Goal: Find specific page/section: Find specific page/section

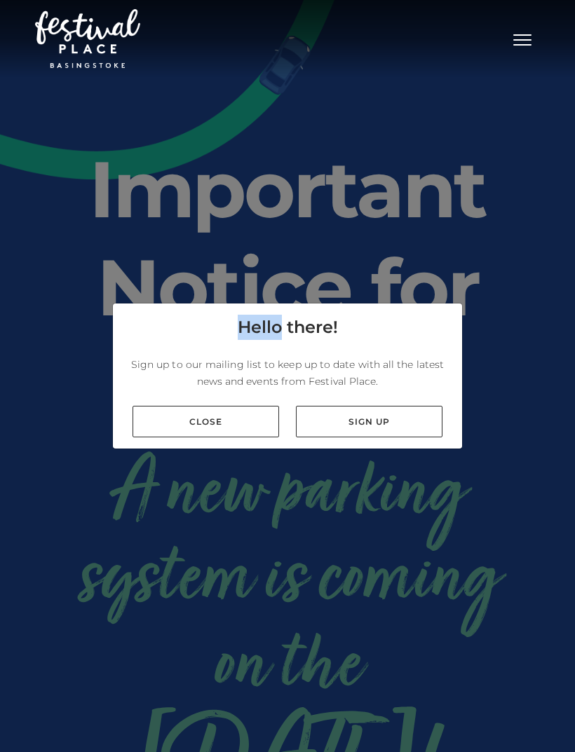
scroll to position [45, 0]
click at [207, 406] on link "Close" at bounding box center [205, 422] width 147 height 32
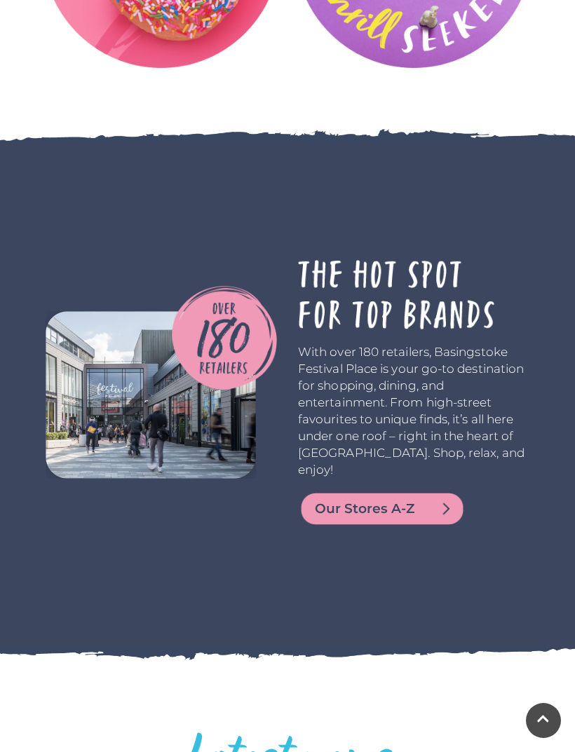
scroll to position [2930, 0]
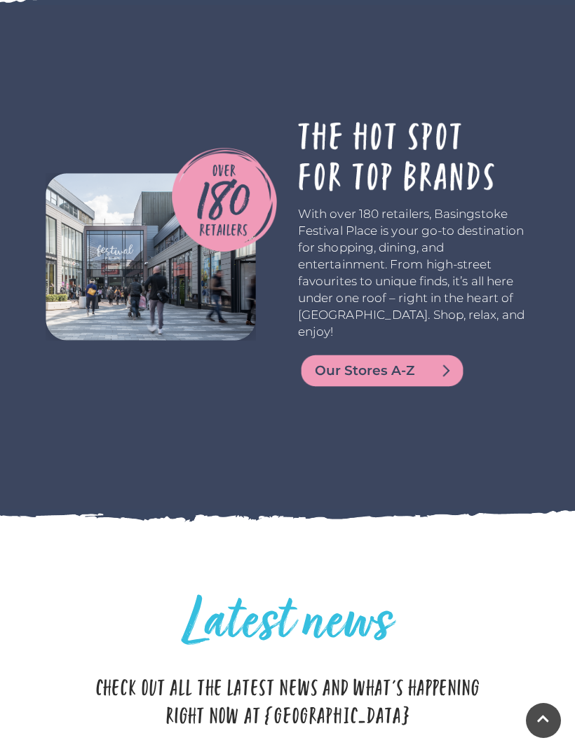
click at [358, 381] on span "Our Stores A-Z" at bounding box center [399, 371] width 168 height 20
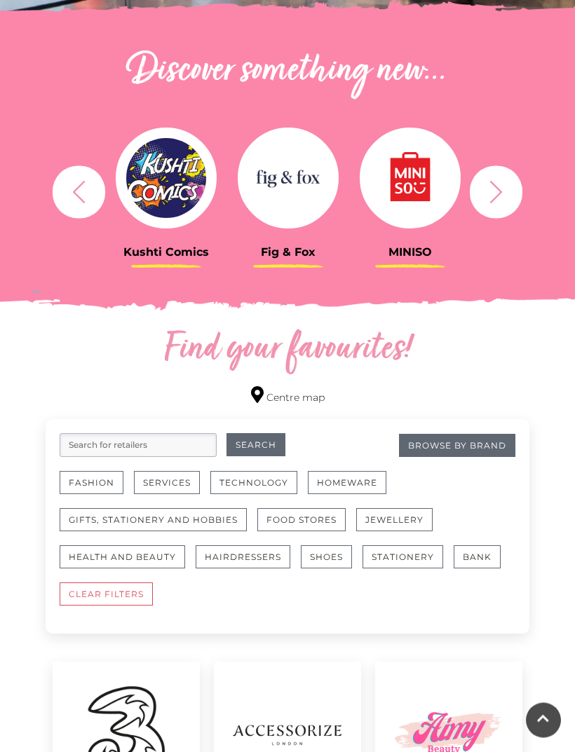
scroll to position [470, 0]
click at [290, 516] on button "Food Stores" at bounding box center [301, 519] width 88 height 23
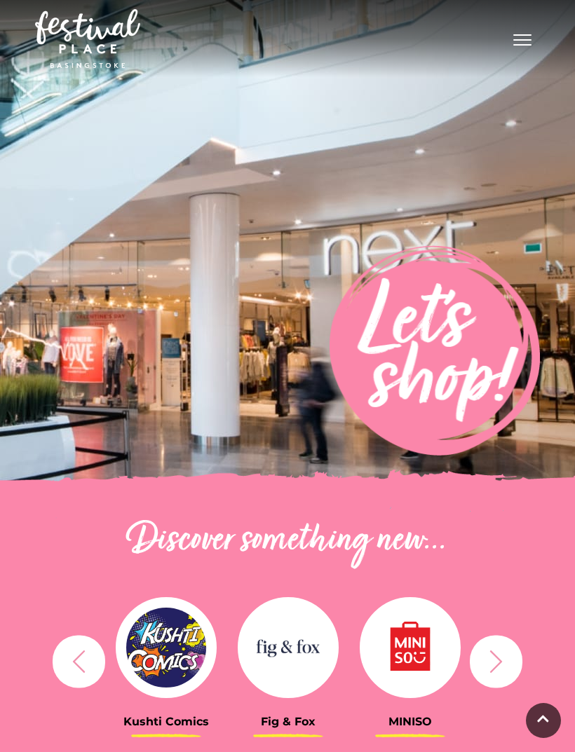
scroll to position [515, 0]
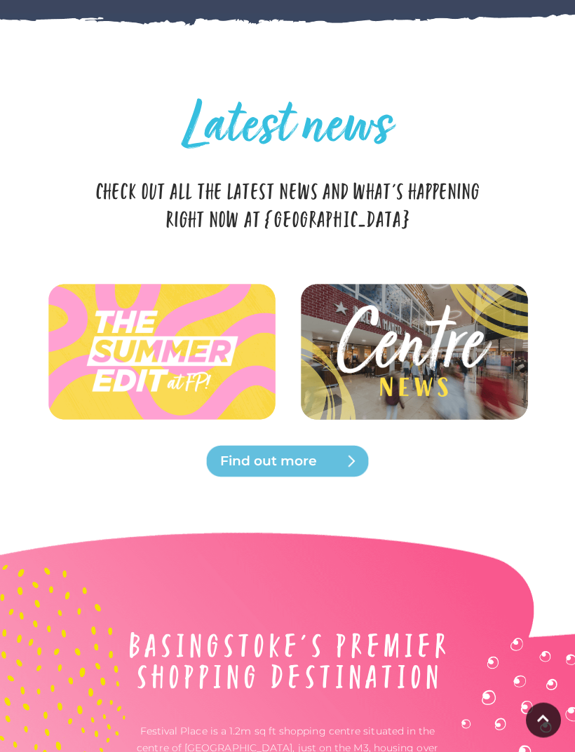
scroll to position [3426, 0]
click at [394, 403] on img at bounding box center [413, 351] width 231 height 104
